Goal: Transaction & Acquisition: Obtain resource

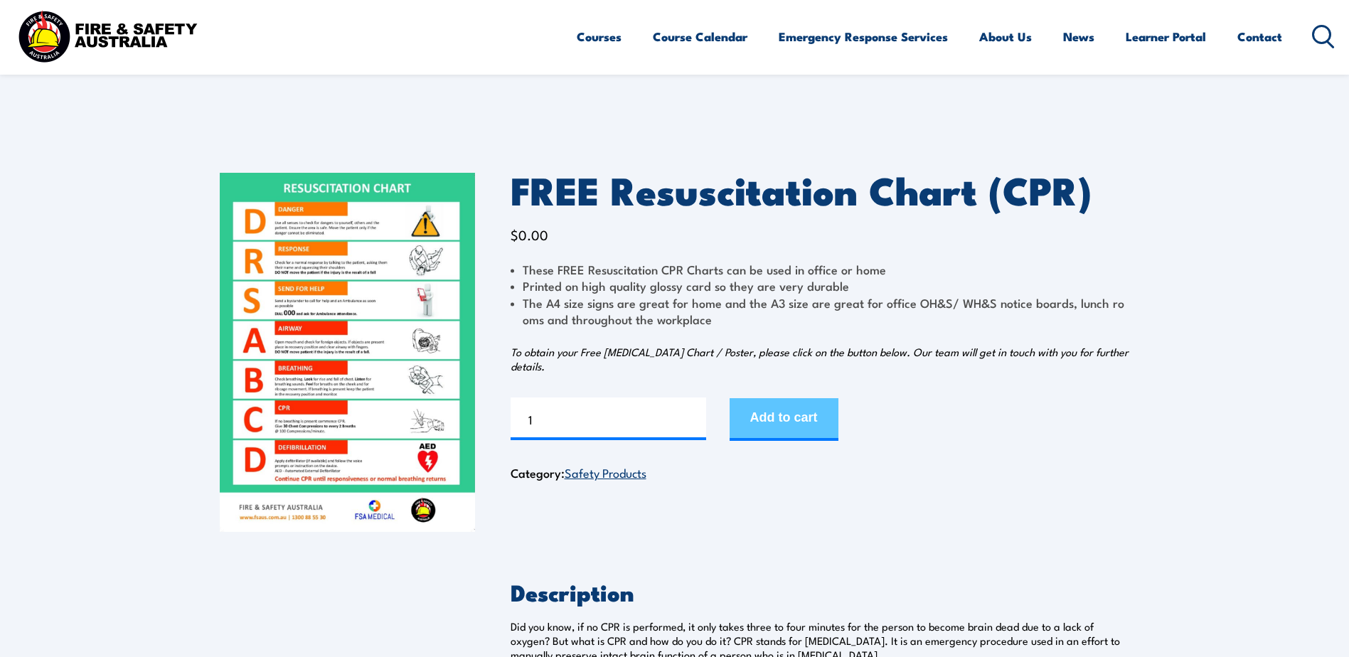
click at [800, 423] on button "Add to cart" at bounding box center [784, 419] width 109 height 43
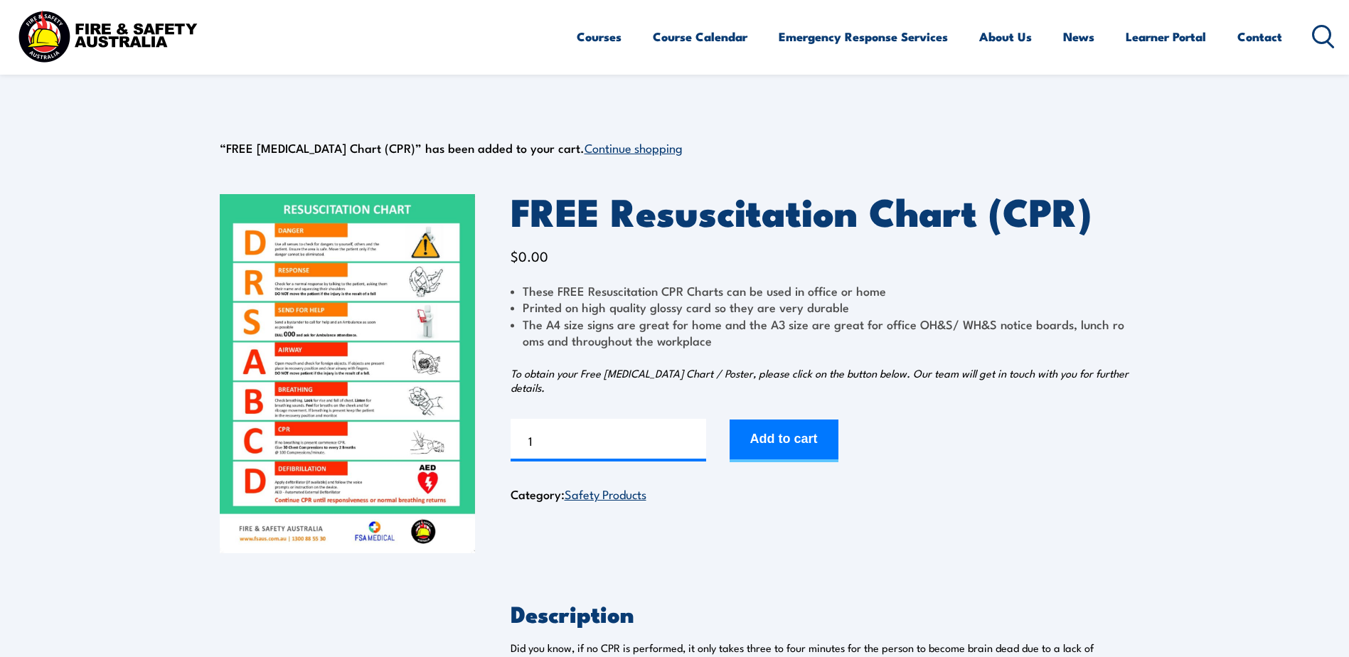
scroll to position [21, 0]
